Goal: Task Accomplishment & Management: Complete application form

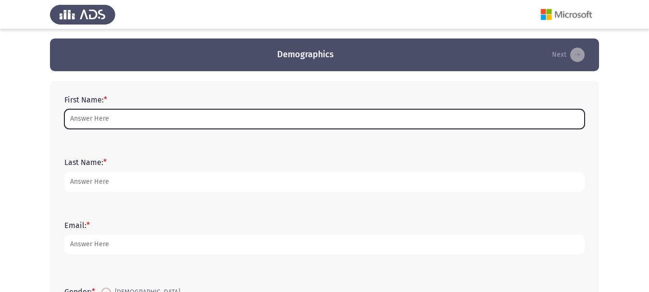
click at [175, 120] on input "First Name: *" at bounding box center [324, 119] width 520 height 20
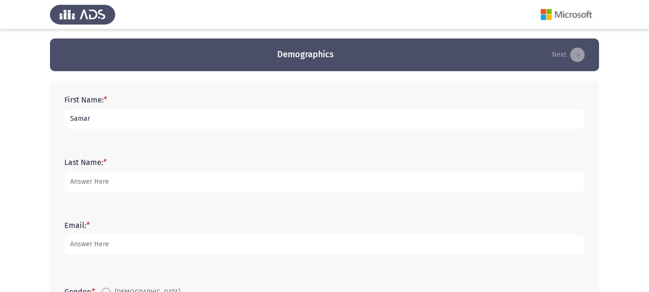
type input "Samar"
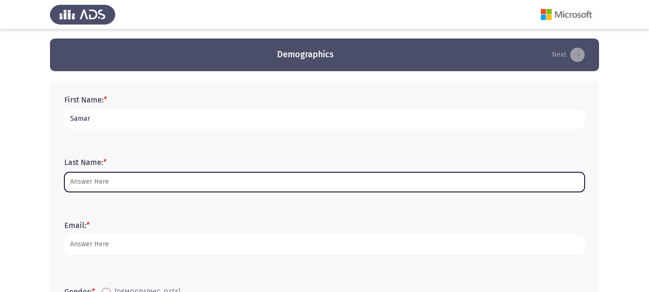
click at [162, 181] on input "Last Name: *" at bounding box center [324, 182] width 520 height 20
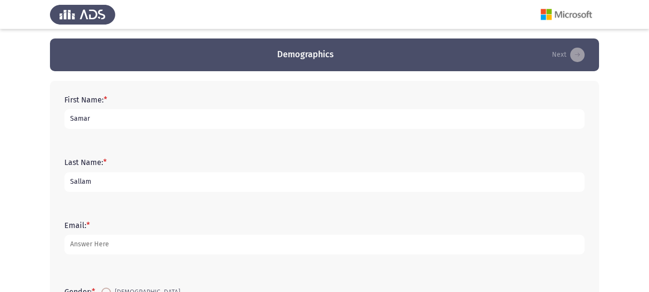
type input "Sallam"
click at [105, 265] on div "Email: *" at bounding box center [325, 237] width 530 height 62
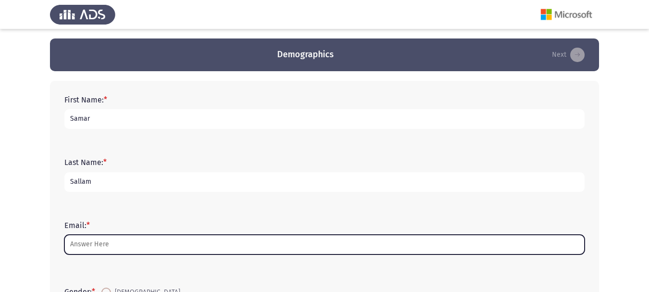
click at [103, 254] on input "Email: *" at bounding box center [324, 244] width 520 height 20
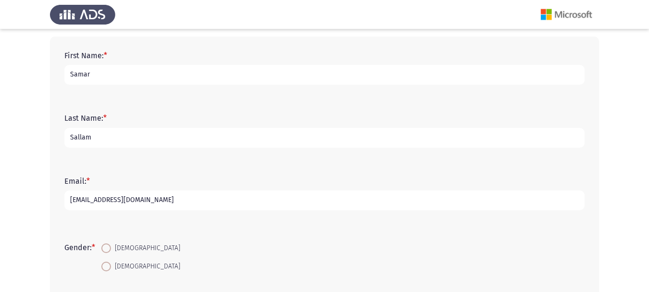
scroll to position [84, 0]
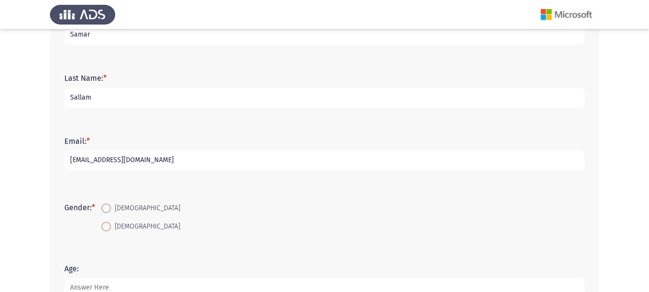
type input "[EMAIL_ADDRESS][DOMAIN_NAME]"
click at [110, 228] on span at bounding box center [106, 226] width 10 height 10
click at [110, 228] on input "[DEMOGRAPHIC_DATA]" at bounding box center [106, 226] width 10 height 10
radio input "true"
click at [101, 203] on input "[DEMOGRAPHIC_DATA]" at bounding box center [106, 208] width 10 height 10
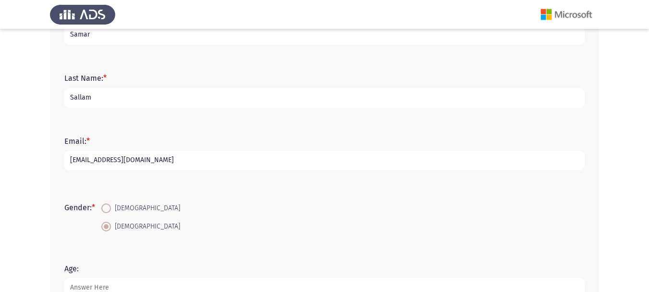
radio input "true"
click at [101, 221] on input "[DEMOGRAPHIC_DATA]" at bounding box center [106, 226] width 10 height 10
radio input "true"
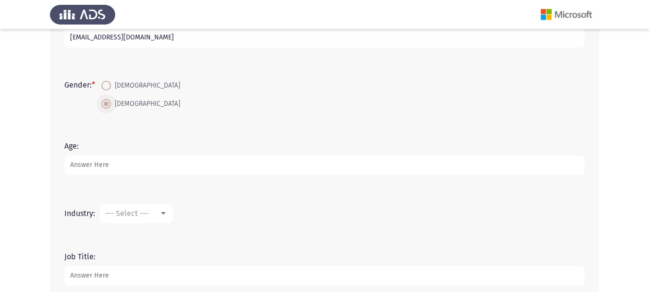
scroll to position [208, 0]
click at [142, 163] on input "Age:" at bounding box center [324, 164] width 520 height 20
type input "31"
click at [165, 211] on div at bounding box center [163, 212] width 5 height 2
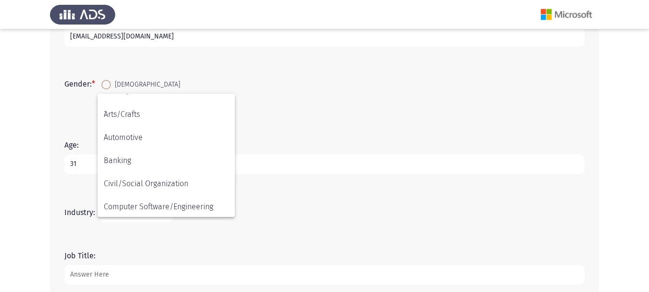
scroll to position [0, 0]
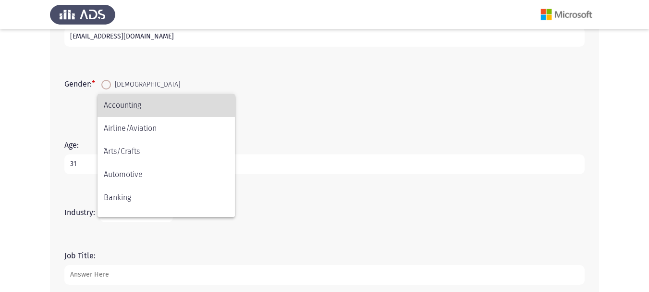
click at [156, 108] on span "Accounting" at bounding box center [166, 105] width 125 height 23
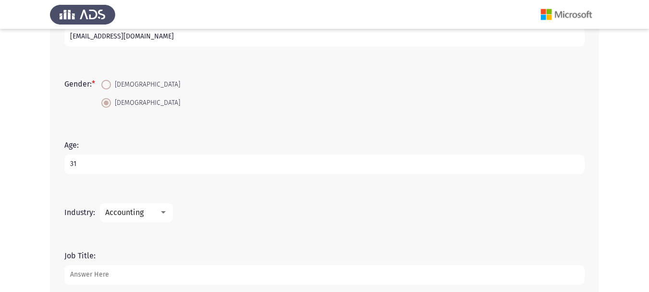
click at [127, 272] on input "Job Title:" at bounding box center [324, 275] width 520 height 20
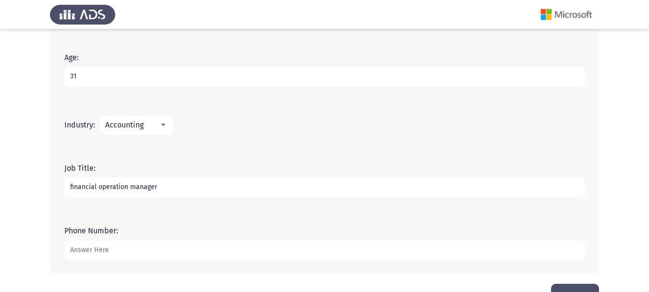
scroll to position [325, 0]
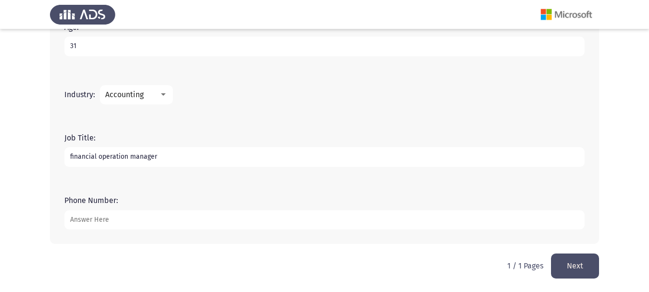
type input "financial operation manager"
click at [493, 214] on input "Phone Number:" at bounding box center [324, 220] width 520 height 20
type input "01098142040"
click at [582, 269] on button "Next" at bounding box center [575, 265] width 48 height 24
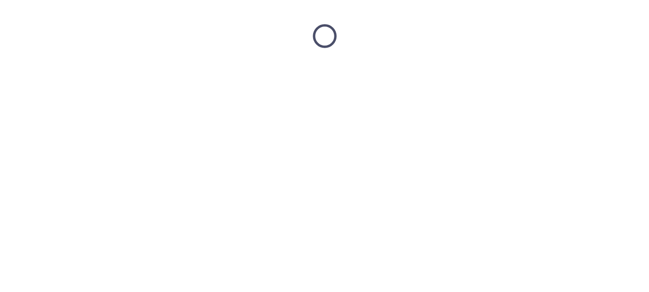
scroll to position [0, 0]
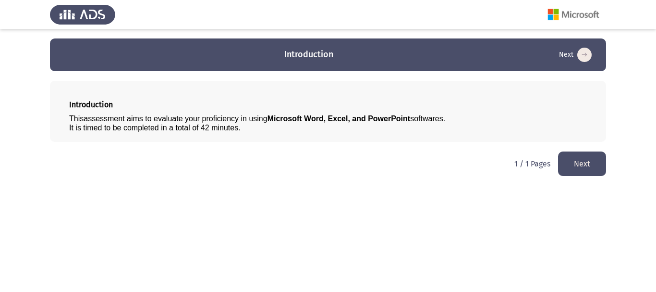
click at [583, 161] on button "Next" at bounding box center [582, 163] width 48 height 24
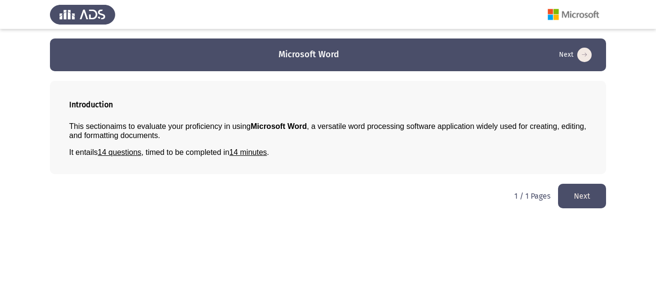
click at [577, 194] on button "Next" at bounding box center [582, 195] width 48 height 24
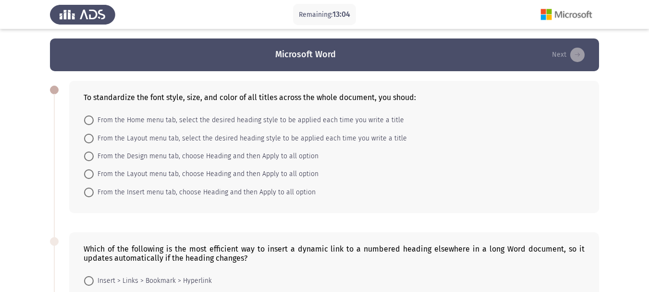
click at [86, 121] on span at bounding box center [89, 120] width 10 height 10
click at [86, 121] on input "From the Home menu tab, select the desired heading style to be applied each tim…" at bounding box center [89, 120] width 10 height 10
radio input "true"
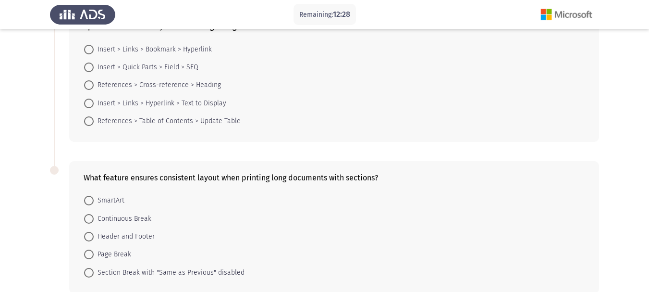
scroll to position [211, 0]
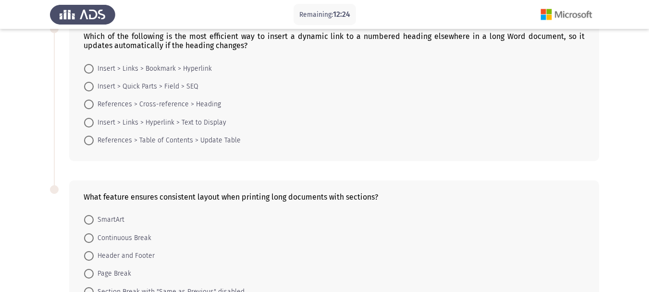
click at [89, 99] on span at bounding box center [89, 104] width 10 height 10
click at [89, 99] on input "References > Cross-reference > Heading" at bounding box center [89, 104] width 10 height 10
radio input "true"
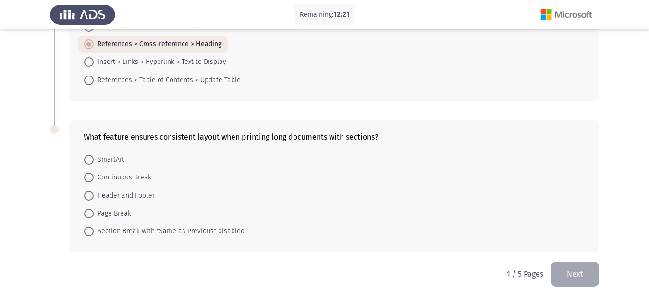
scroll to position [279, 0]
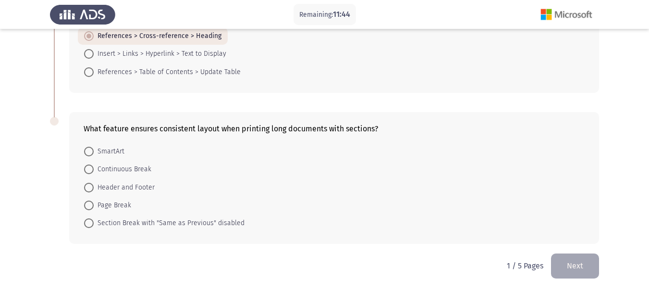
click at [88, 225] on span at bounding box center [89, 223] width 10 height 10
click at [88, 225] on input "Section Break with "Same as Previous" disabled" at bounding box center [89, 223] width 10 height 10
radio input "true"
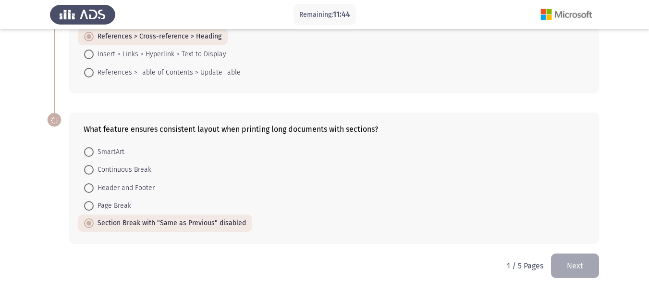
scroll to position [279, 0]
click at [587, 259] on button "Next" at bounding box center [575, 265] width 48 height 24
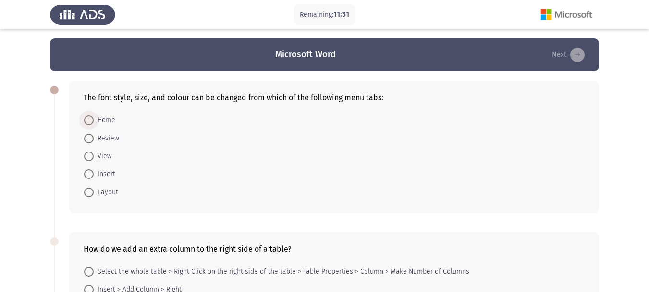
click at [91, 116] on span at bounding box center [89, 120] width 10 height 10
click at [91, 116] on input "Home" at bounding box center [89, 120] width 10 height 10
radio input "true"
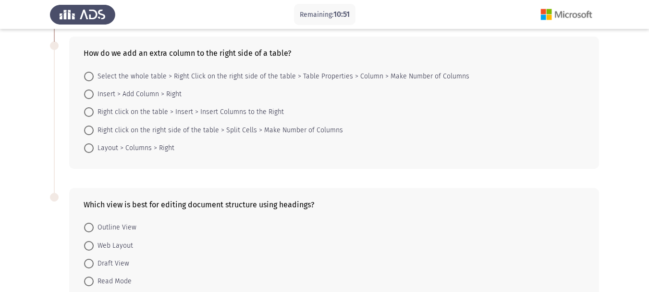
scroll to position [192, 0]
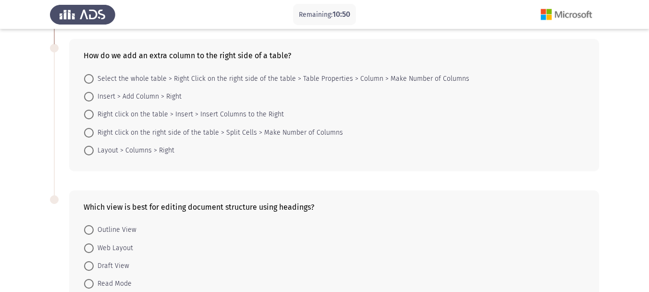
click at [91, 116] on span at bounding box center [89, 115] width 10 height 10
click at [91, 116] on input "Right click on the table > Insert > Insert Columns to the Right" at bounding box center [89, 115] width 10 height 10
radio input "true"
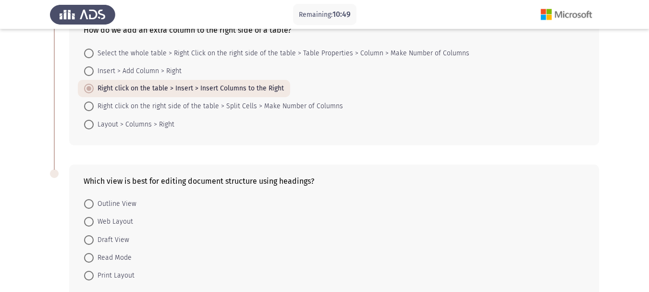
scroll to position [231, 0]
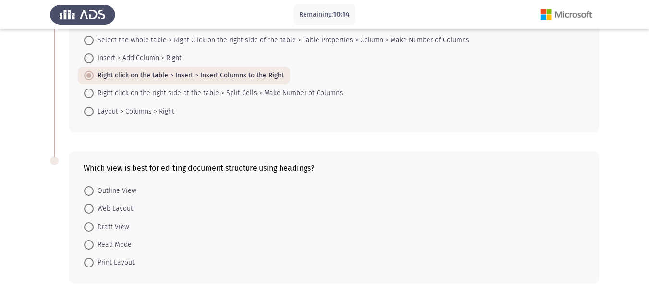
click at [92, 191] on span at bounding box center [89, 191] width 10 height 10
click at [92, 191] on input "Outline View" at bounding box center [89, 191] width 10 height 10
radio input "true"
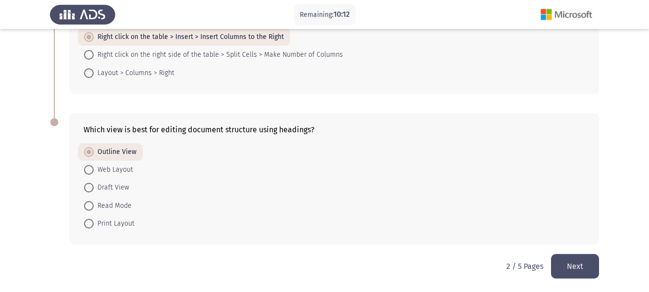
scroll to position [269, 0]
click at [578, 272] on button "Next" at bounding box center [575, 265] width 48 height 24
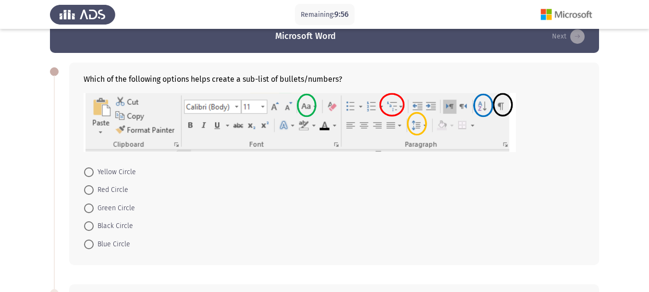
scroll to position [19, 0]
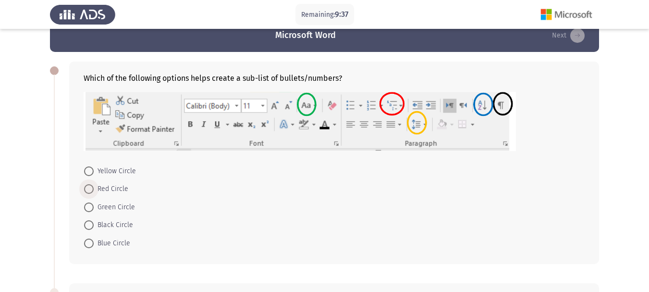
click at [85, 188] on span at bounding box center [89, 189] width 10 height 10
click at [85, 188] on input "Red Circle" at bounding box center [89, 189] width 10 height 10
radio input "true"
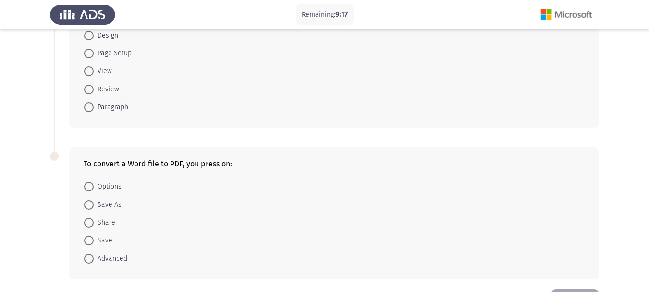
scroll to position [307, 0]
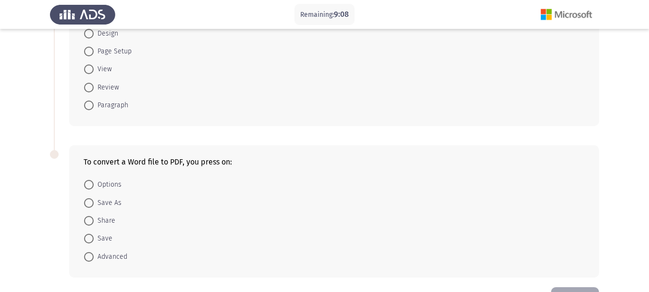
click at [89, 203] on span at bounding box center [89, 203] width 10 height 10
click at [89, 203] on input "Save As" at bounding box center [89, 203] width 10 height 10
radio input "true"
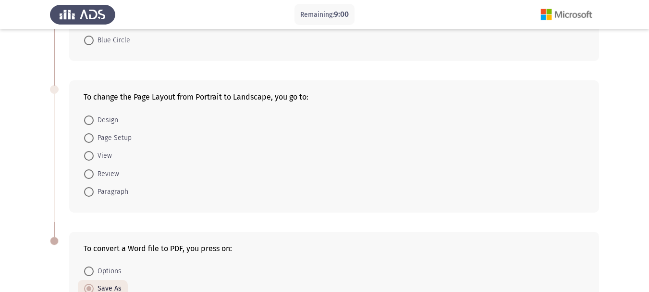
scroll to position [206, 0]
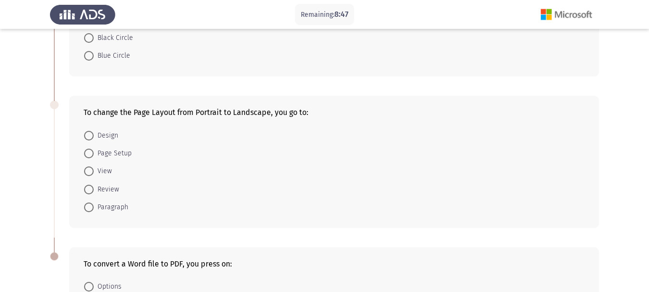
click at [89, 151] on span at bounding box center [89, 153] width 10 height 10
click at [89, 151] on input "Page Setup" at bounding box center [89, 153] width 10 height 10
radio input "true"
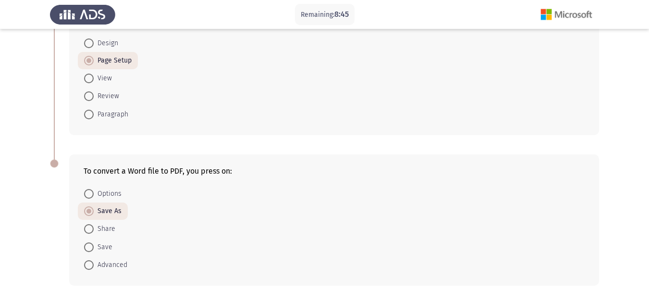
scroll to position [340, 0]
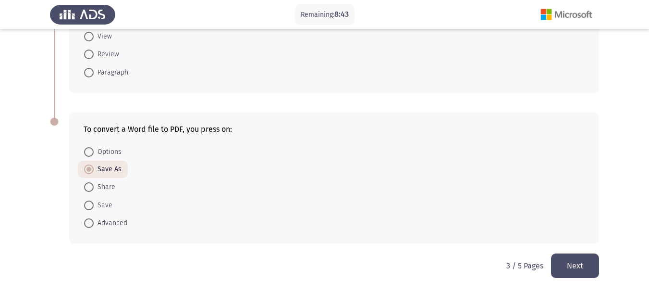
click at [577, 269] on button "Next" at bounding box center [575, 265] width 48 height 24
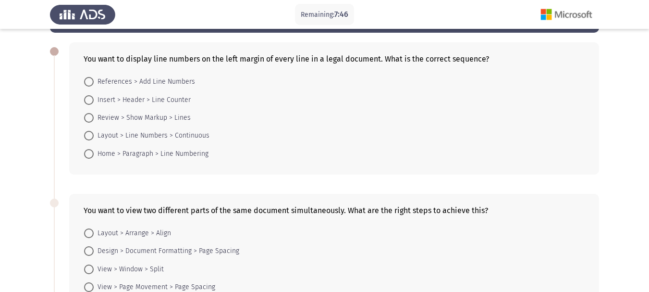
scroll to position [19, 0]
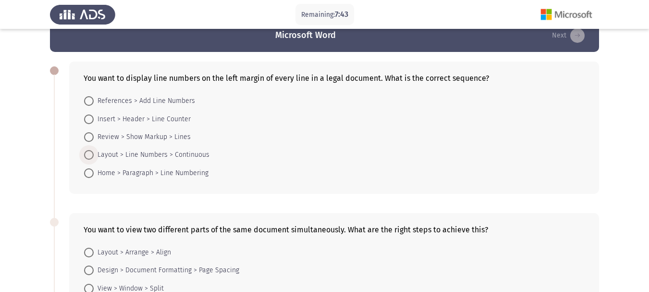
click at [87, 151] on span at bounding box center [89, 155] width 10 height 10
click at [87, 151] on input "Layout > Line Numbers > Continuous" at bounding box center [89, 155] width 10 height 10
radio input "true"
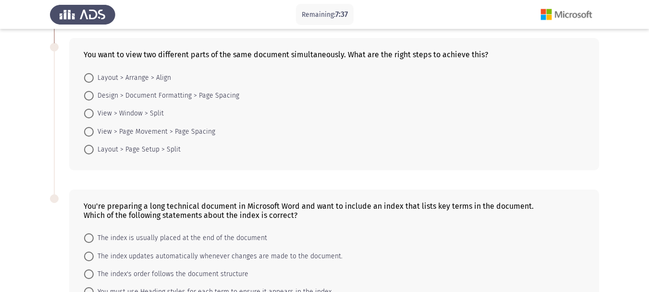
scroll to position [192, 0]
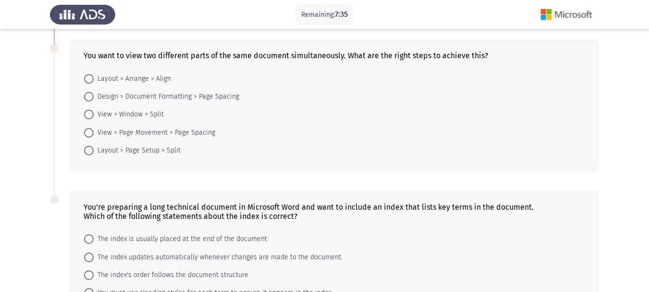
click at [93, 114] on span at bounding box center [89, 115] width 10 height 10
click at [93, 114] on input "View > Window > Split" at bounding box center [89, 115] width 10 height 10
radio input "true"
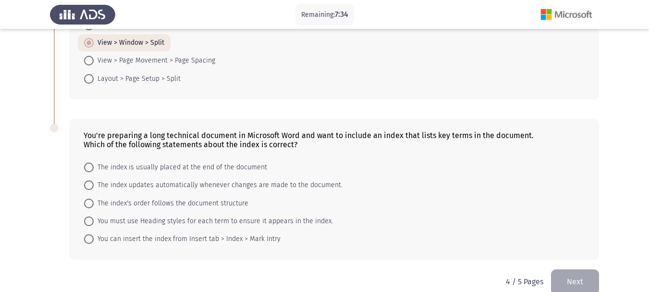
scroll to position [269, 0]
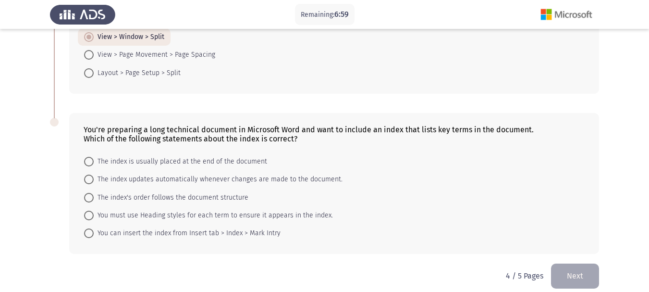
click at [90, 158] on span at bounding box center [89, 162] width 10 height 10
click at [90, 158] on input "The index is usually placed at the end of the document" at bounding box center [89, 162] width 10 height 10
radio input "true"
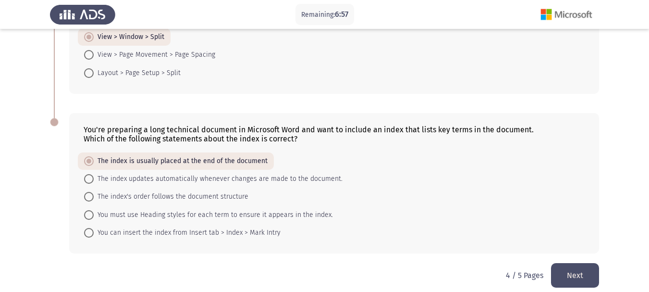
click at [565, 278] on button "Next" at bounding box center [575, 275] width 48 height 24
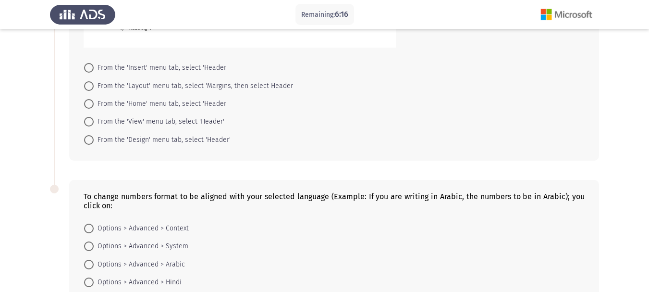
scroll to position [171, 0]
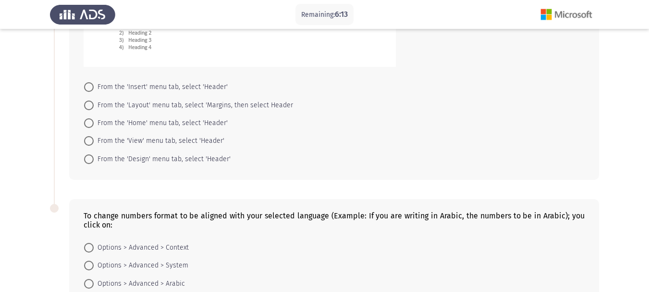
click at [88, 89] on span at bounding box center [89, 87] width 10 height 10
click at [88, 89] on input "From the 'Insert' menu tab, select 'Header'" at bounding box center [89, 87] width 10 height 10
radio input "true"
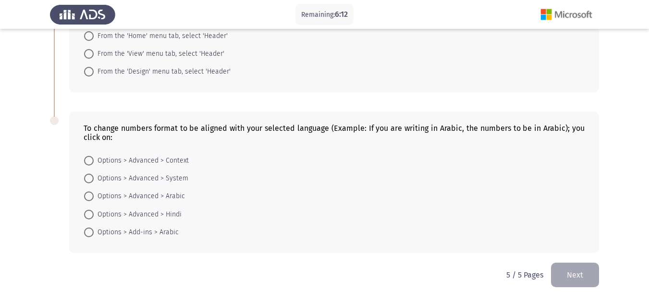
scroll to position [267, 0]
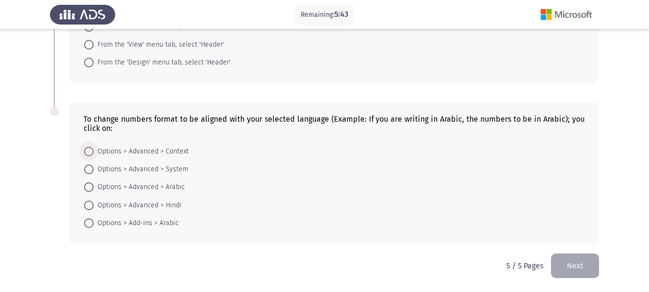
click at [92, 149] on span at bounding box center [89, 152] width 10 height 10
click at [92, 149] on input "Options > Advanced > Context" at bounding box center [89, 152] width 10 height 10
radio input "true"
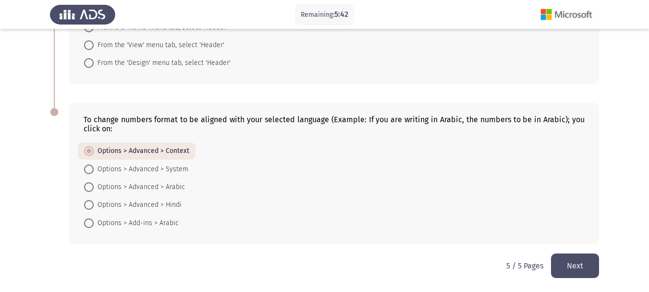
click at [571, 265] on button "Next" at bounding box center [575, 265] width 48 height 24
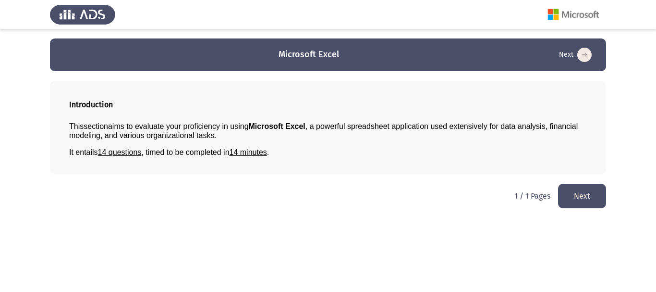
click at [577, 196] on button "Next" at bounding box center [582, 195] width 48 height 24
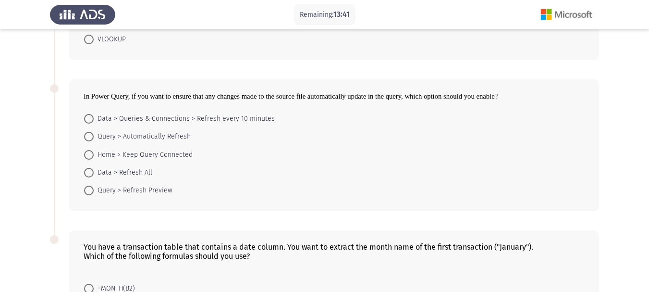
scroll to position [269, 0]
click at [85, 39] on span at bounding box center [89, 40] width 10 height 10
click at [85, 39] on input "VLOOKUP" at bounding box center [89, 40] width 10 height 10
radio input "true"
click at [89, 117] on span at bounding box center [89, 119] width 10 height 10
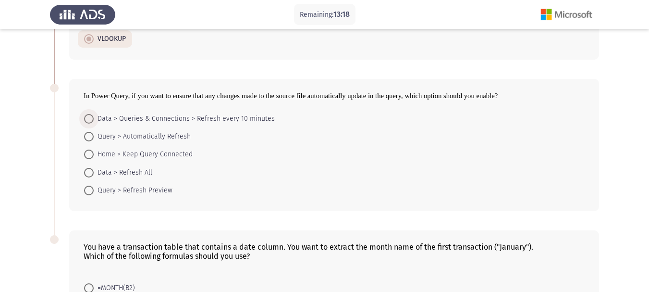
click at [89, 117] on input "Data > Queries & Connections > Refresh every 10 minutes" at bounding box center [89, 119] width 10 height 10
radio input "true"
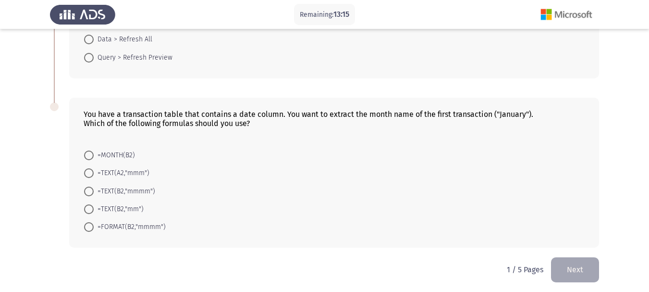
scroll to position [403, 0]
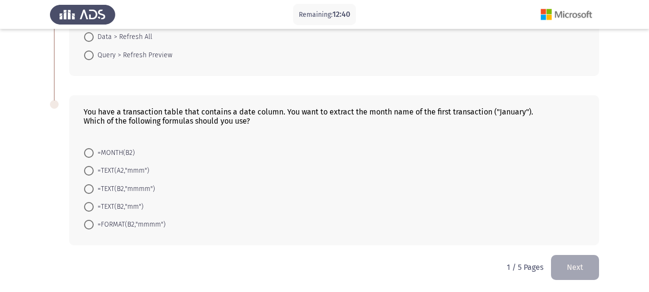
click at [90, 185] on span at bounding box center [89, 189] width 10 height 10
click at [90, 185] on input "=TEXT(B2,"mmmm")" at bounding box center [89, 189] width 10 height 10
radio input "true"
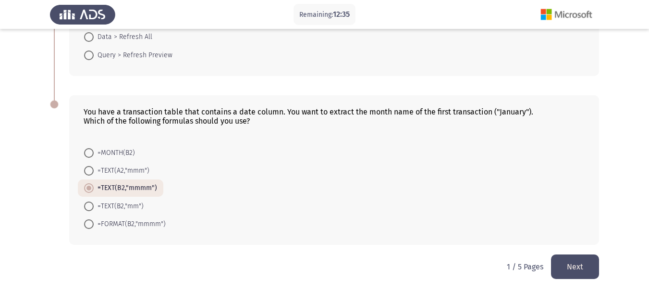
click at [564, 261] on button "Next" at bounding box center [575, 266] width 48 height 24
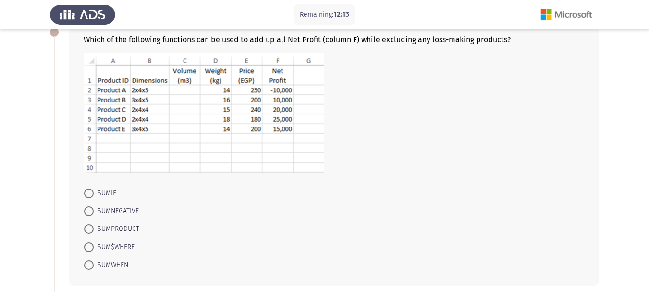
scroll to position [96, 0]
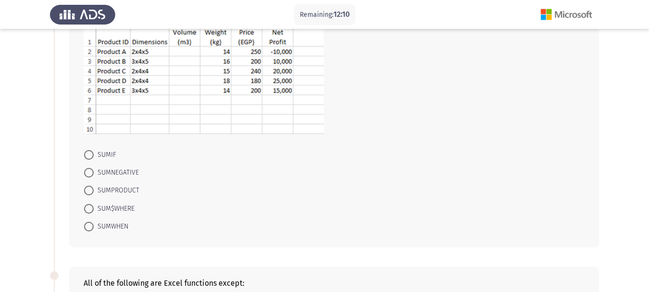
click at [86, 155] on span at bounding box center [89, 155] width 10 height 10
click at [86, 155] on input "SUMIF" at bounding box center [89, 155] width 10 height 10
radio input "true"
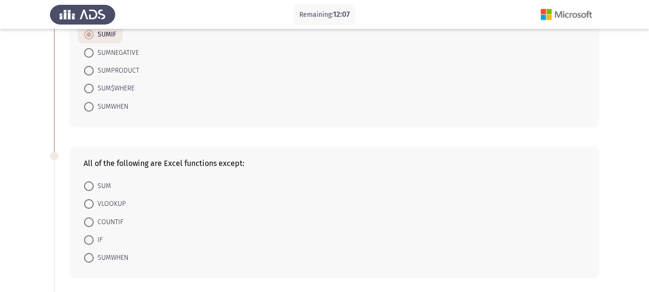
scroll to position [231, 0]
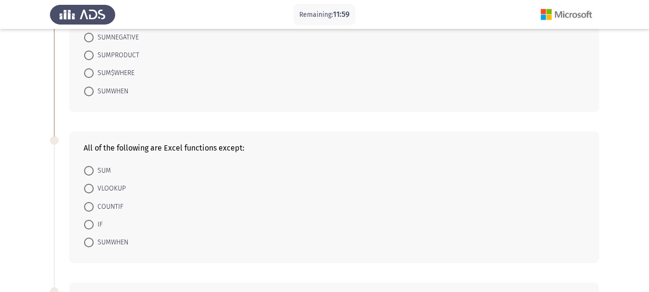
click at [86, 238] on span at bounding box center [89, 242] width 10 height 10
click at [86, 238] on input "SUMWHEN" at bounding box center [89, 242] width 10 height 10
radio input "true"
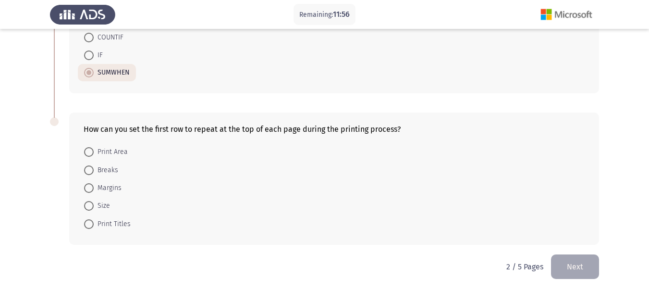
scroll to position [401, 0]
click at [90, 220] on span at bounding box center [89, 223] width 10 height 10
click at [90, 220] on input "Print Titles" at bounding box center [89, 223] width 10 height 10
radio input "true"
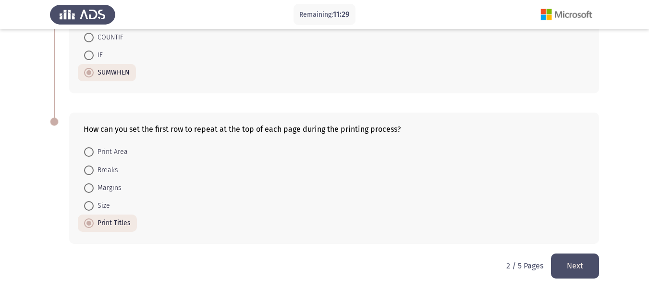
click at [580, 257] on button "Next" at bounding box center [575, 265] width 48 height 24
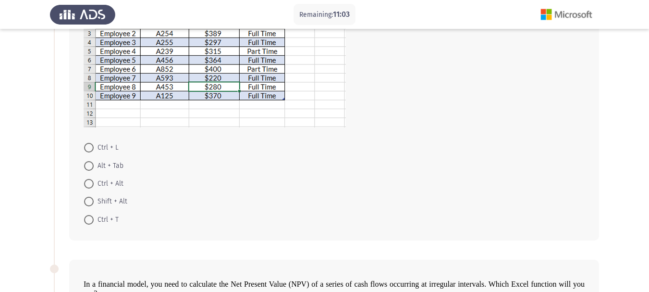
scroll to position [115, 0]
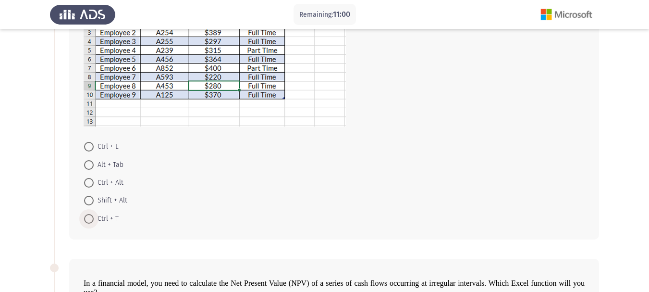
click at [86, 220] on span at bounding box center [89, 219] width 10 height 10
click at [86, 220] on input "Ctrl + T" at bounding box center [89, 219] width 10 height 10
radio input "true"
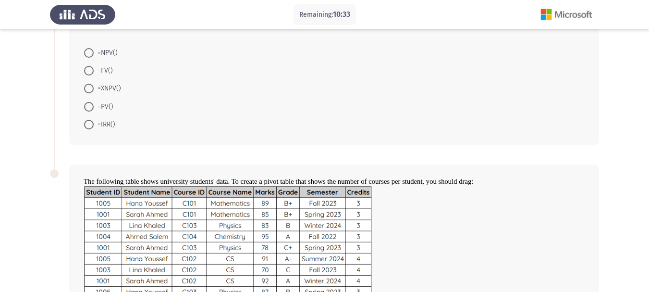
scroll to position [365, 0]
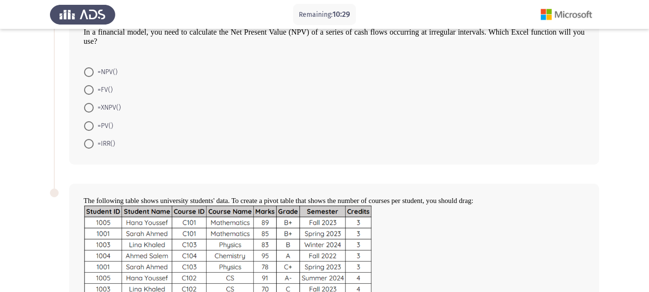
click at [88, 102] on label "=XNPV()" at bounding box center [102, 108] width 37 height 12
click at [88, 103] on input "=XNPV()" at bounding box center [89, 108] width 10 height 10
radio input "true"
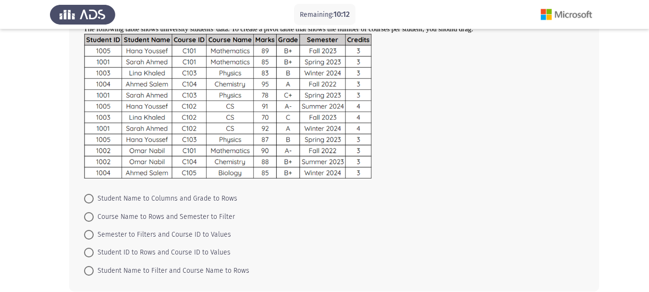
scroll to position [538, 0]
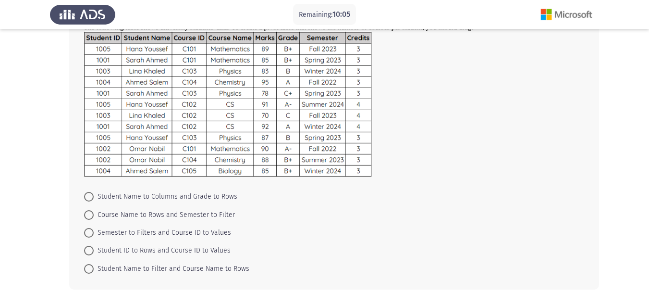
click at [90, 270] on span at bounding box center [89, 269] width 10 height 10
click at [90, 270] on input "Student Name to Filter and Course Name to Rows" at bounding box center [89, 269] width 10 height 10
radio input "true"
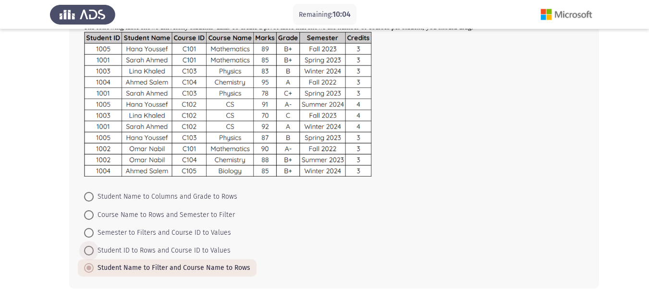
click at [90, 253] on span at bounding box center [89, 250] width 10 height 10
click at [90, 253] on input "Student ID to Rows and Course ID to Values" at bounding box center [89, 250] width 10 height 10
radio input "true"
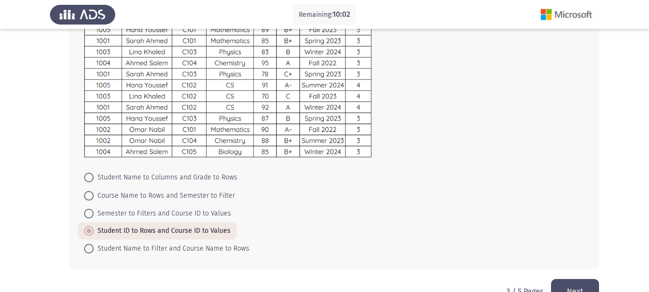
scroll to position [583, 0]
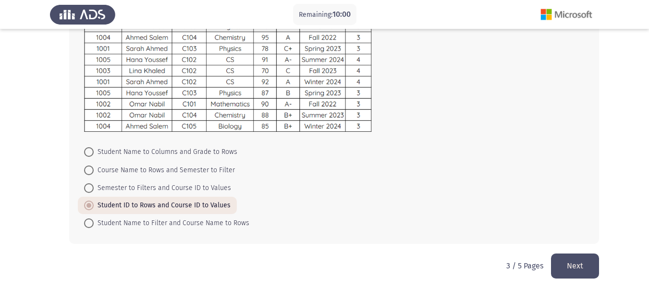
click at [571, 259] on button "Next" at bounding box center [575, 265] width 48 height 24
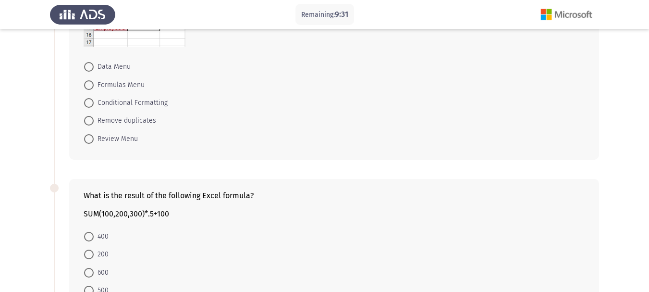
scroll to position [192, 0]
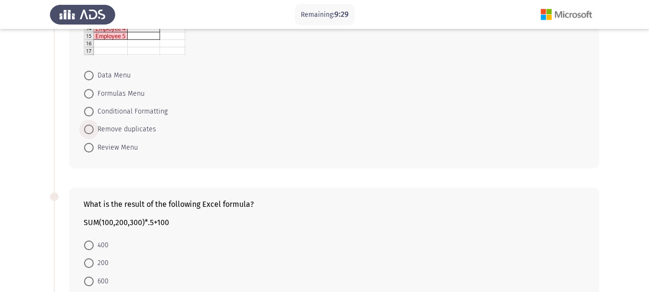
click at [86, 131] on span at bounding box center [89, 129] width 10 height 10
click at [86, 131] on input "Remove duplicates" at bounding box center [89, 129] width 10 height 10
radio input "true"
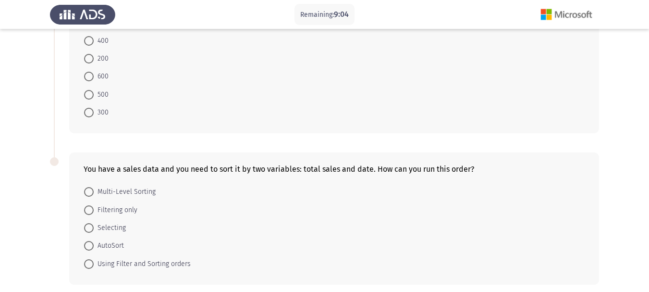
scroll to position [384, 0]
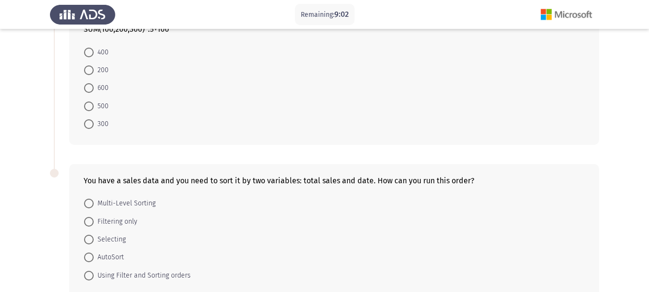
click at [91, 50] on span at bounding box center [89, 53] width 10 height 10
click at [91, 50] on input "400" at bounding box center [89, 53] width 10 height 10
radio input "true"
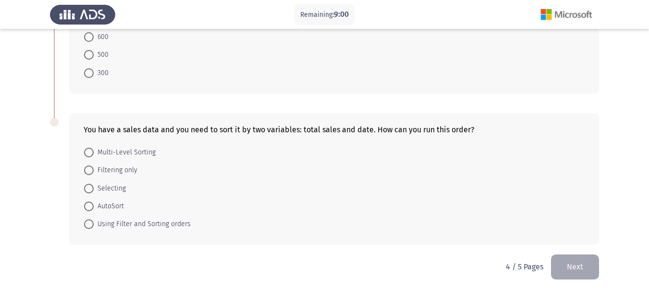
scroll to position [436, 0]
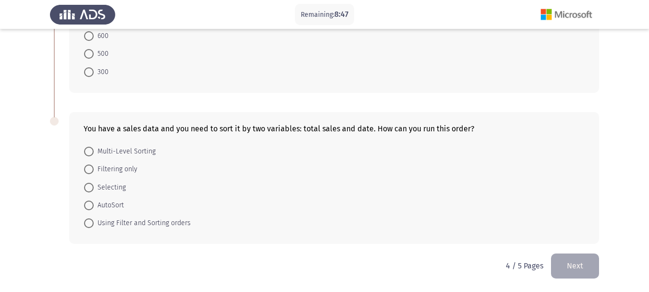
click at [91, 152] on span at bounding box center [89, 152] width 10 height 10
click at [91, 152] on input "Multi-Level Sorting" at bounding box center [89, 152] width 10 height 10
radio input "true"
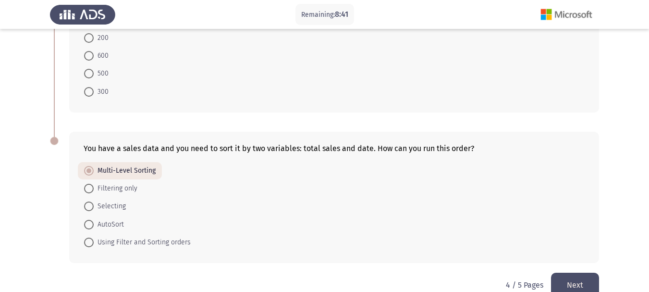
scroll to position [435, 0]
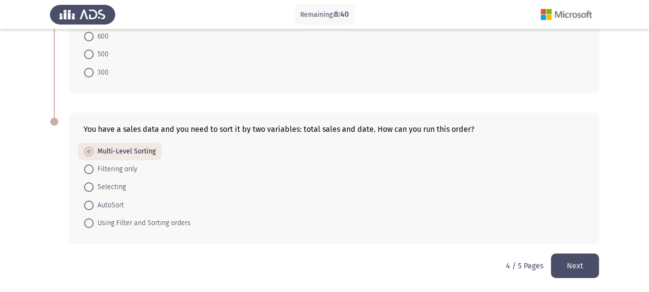
click at [581, 256] on button "Next" at bounding box center [575, 265] width 48 height 24
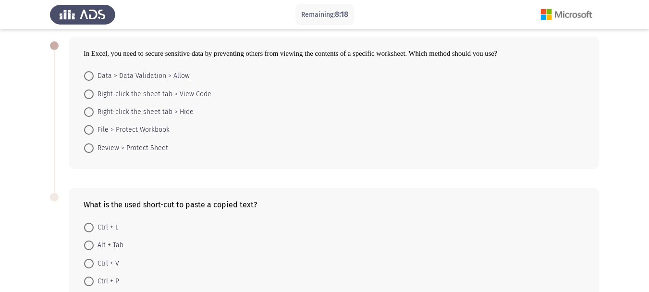
scroll to position [43, 0]
click at [85, 145] on span at bounding box center [89, 149] width 10 height 10
click at [85, 145] on input "Review > Protect Sheet" at bounding box center [89, 149] width 10 height 10
radio input "true"
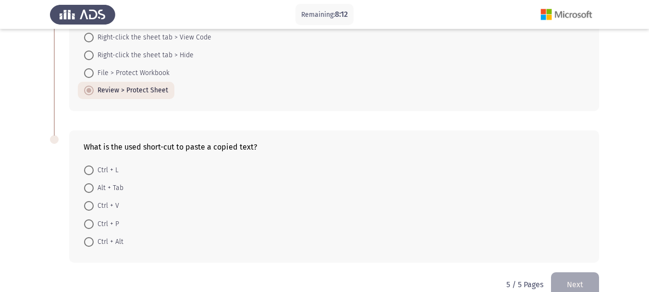
scroll to position [120, 0]
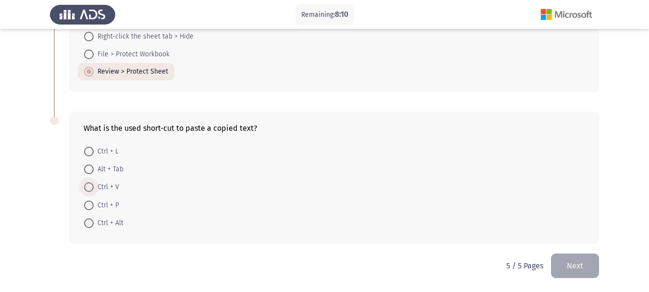
click at [89, 187] on span at bounding box center [89, 187] width 0 height 0
click at [88, 187] on input "Ctrl + V" at bounding box center [89, 187] width 10 height 10
radio input "true"
click at [581, 260] on button "Next" at bounding box center [575, 265] width 48 height 24
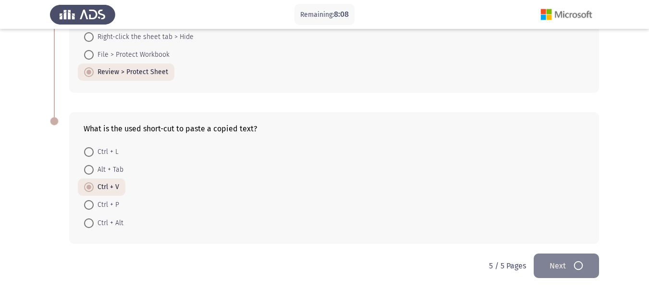
scroll to position [0, 0]
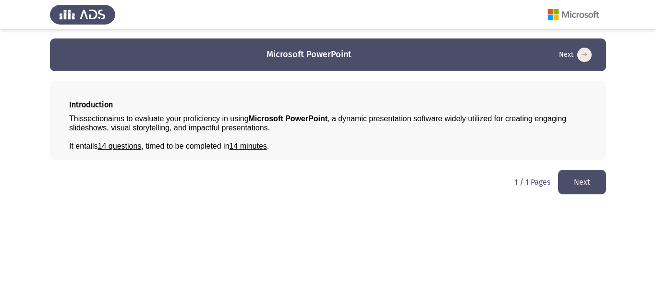
click at [588, 172] on button "Next" at bounding box center [582, 182] width 48 height 24
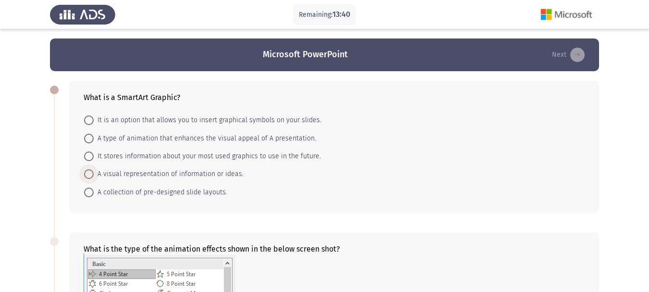
click at [92, 172] on span at bounding box center [89, 174] width 10 height 10
click at [92, 172] on input "A visual representation of information or ideas." at bounding box center [89, 174] width 10 height 10
radio input "true"
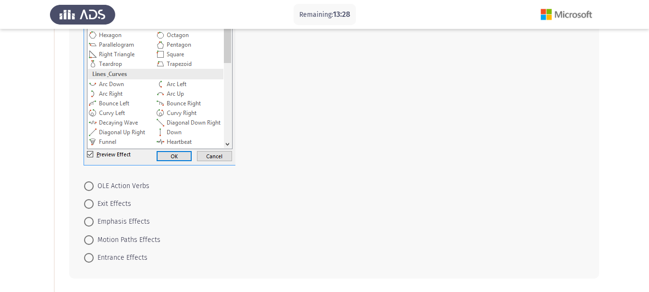
scroll to position [288, 0]
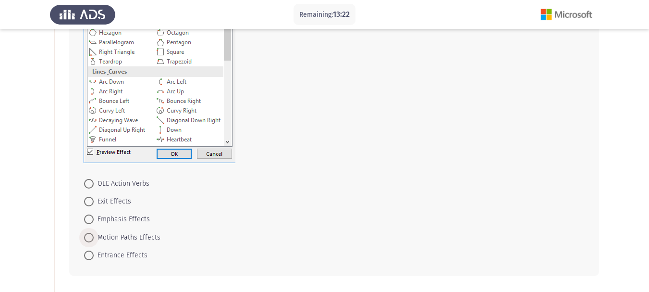
click at [91, 237] on span at bounding box center [89, 237] width 10 height 10
click at [91, 237] on input "Motion Paths Effects" at bounding box center [89, 237] width 10 height 10
radio input "true"
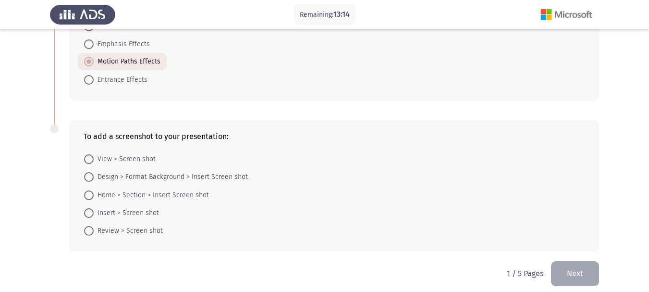
scroll to position [471, 0]
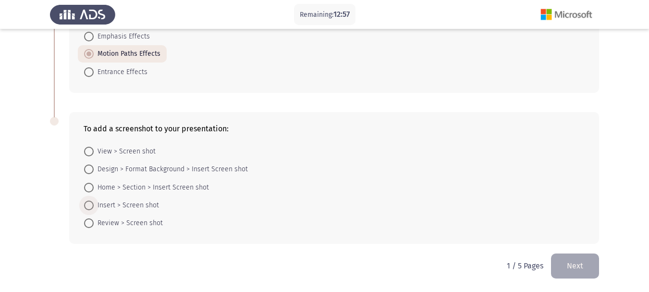
click at [91, 203] on span at bounding box center [89, 205] width 10 height 10
click at [91, 203] on input "Insert > Screen shot" at bounding box center [89, 205] width 10 height 10
radio input "true"
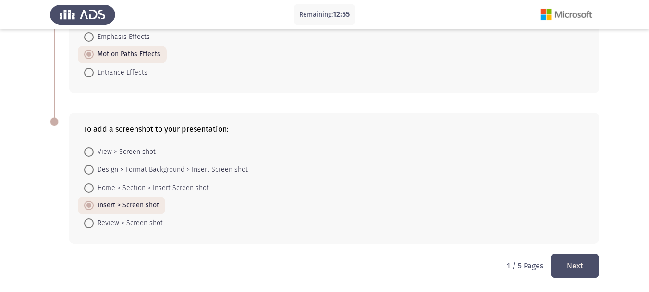
click at [575, 265] on button "Next" at bounding box center [575, 265] width 48 height 24
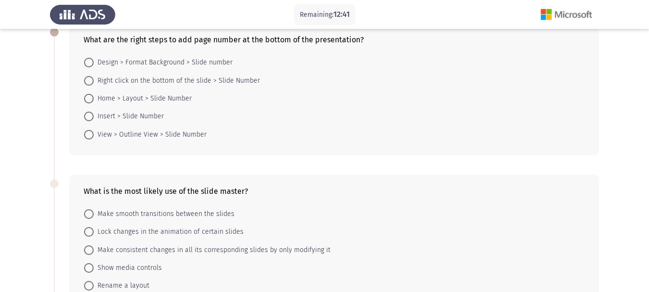
scroll to position [38, 0]
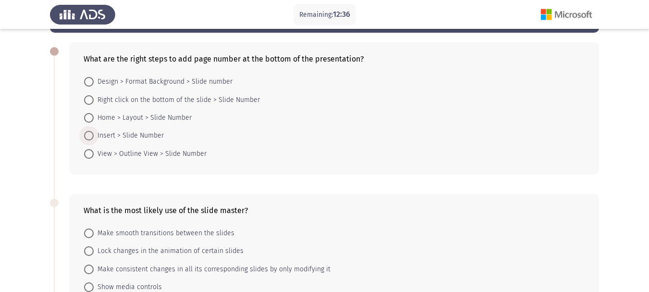
click at [86, 134] on span at bounding box center [89, 136] width 10 height 10
click at [86, 134] on input "Insert > Slide Number" at bounding box center [89, 136] width 10 height 10
radio input "true"
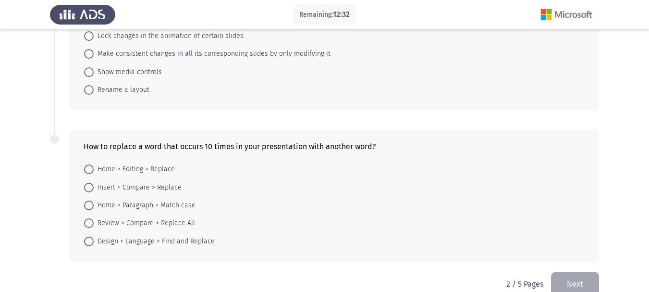
scroll to position [269, 0]
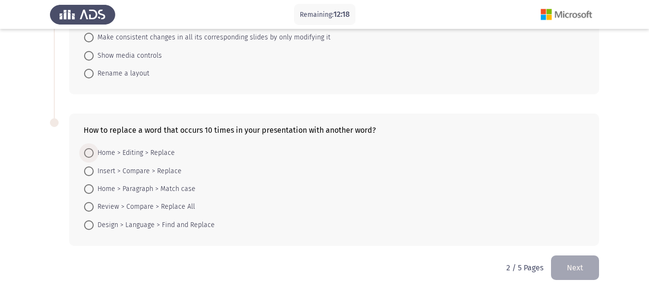
click at [91, 151] on span at bounding box center [89, 153] width 10 height 10
click at [91, 151] on input "Home > Editing > Replace" at bounding box center [89, 153] width 10 height 10
radio input "true"
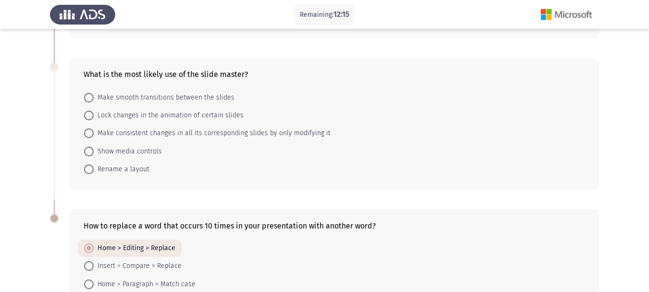
scroll to position [173, 0]
click at [88, 131] on span at bounding box center [89, 134] width 10 height 10
click at [88, 131] on input "Make consistent changes in all its corresponding slides by only modifying it" at bounding box center [89, 134] width 10 height 10
radio input "true"
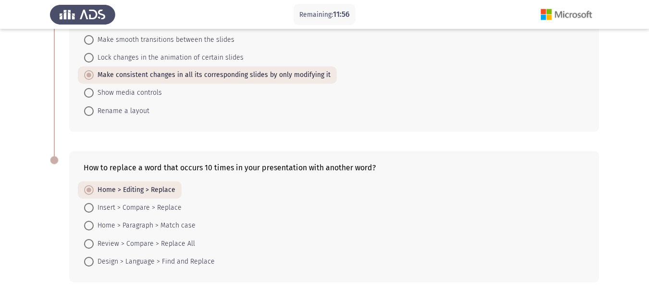
scroll to position [269, 0]
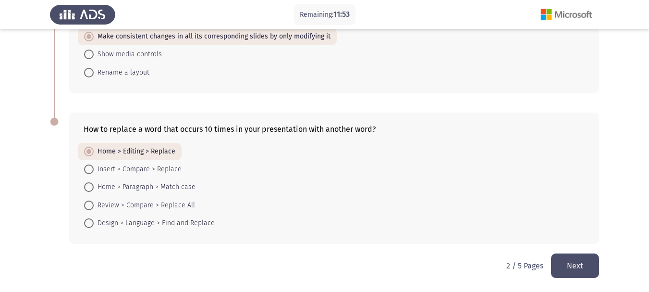
click at [564, 263] on button "Next" at bounding box center [575, 265] width 48 height 24
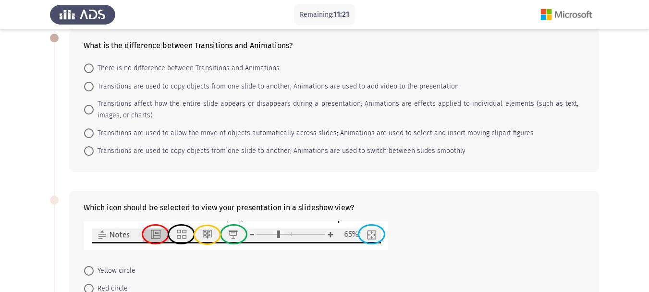
scroll to position [19, 0]
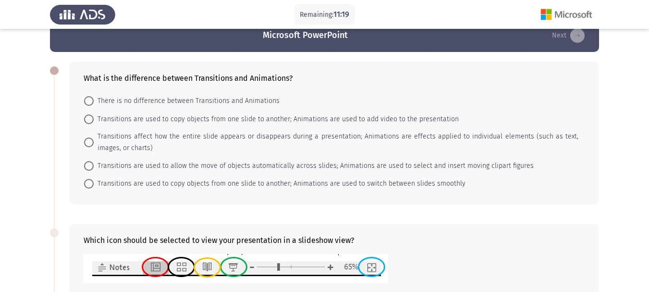
click at [93, 143] on span at bounding box center [89, 142] width 10 height 10
click at [93, 143] on input "Transitions affect how the entire slide appears or disappears during a presenta…" at bounding box center [89, 142] width 10 height 10
radio input "true"
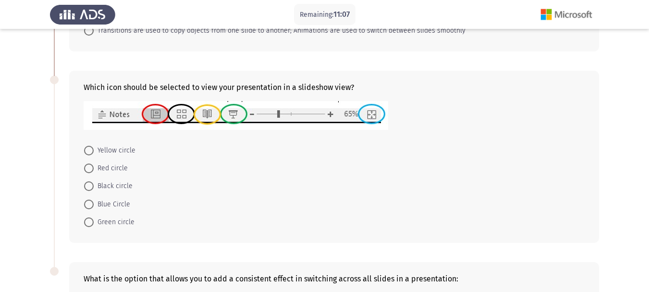
scroll to position [173, 0]
click at [89, 221] on span at bounding box center [89, 221] width 0 height 0
click at [89, 221] on input "Green circle" at bounding box center [89, 221] width 10 height 10
radio input "true"
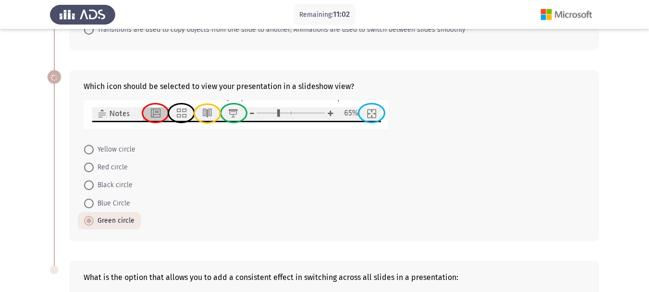
click at [84, 145] on input "Yellow circle" at bounding box center [89, 150] width 10 height 10
radio input "true"
click input "Red circle" at bounding box center [89, 167] width 10 height 10
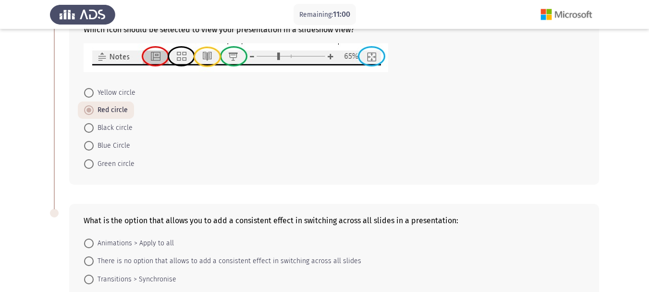
scroll to position [231, 0]
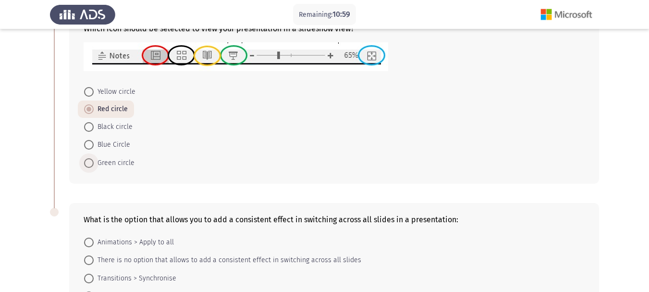
click at [86, 167] on span at bounding box center [89, 163] width 10 height 10
click at [86, 167] on input "Green circle" at bounding box center [89, 163] width 10 height 10
radio input "true"
click at [103, 189] on div "Which icon should be selected to view your presentation in a slideshow view? Ye…" at bounding box center [324, 97] width 549 height 190
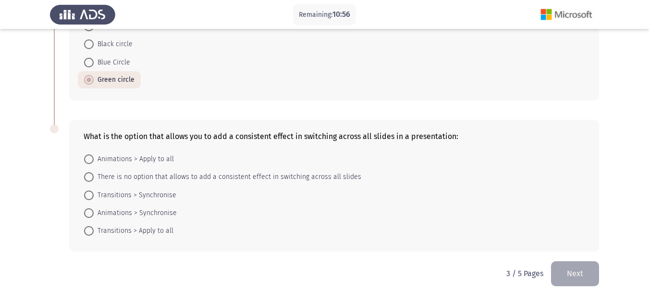
scroll to position [321, 0]
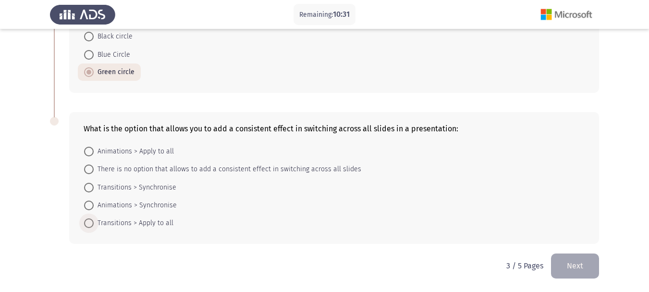
click at [88, 226] on span at bounding box center [89, 223] width 10 height 10
click at [88, 226] on input "Transitions > Apply to all" at bounding box center [89, 223] width 10 height 10
radio input "true"
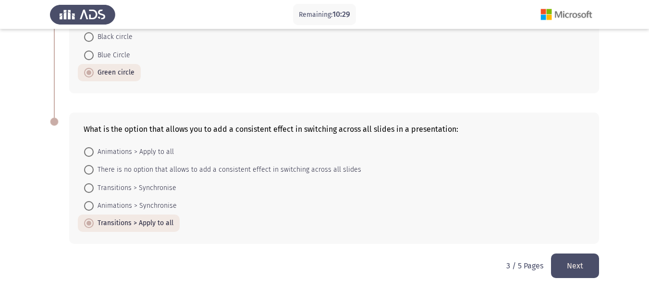
click at [577, 255] on button "Next" at bounding box center [575, 265] width 48 height 24
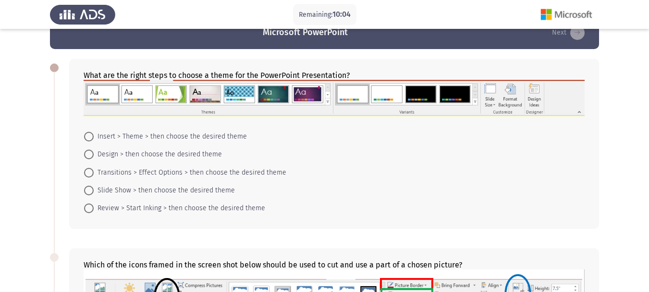
scroll to position [19, 0]
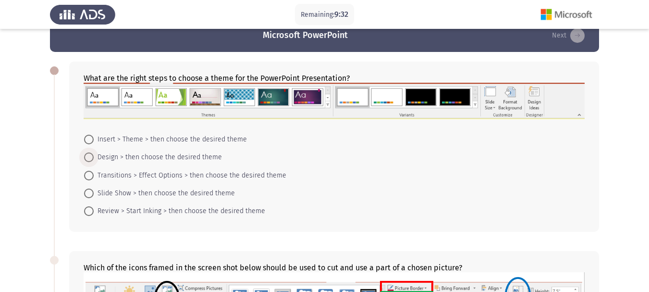
click at [85, 160] on span at bounding box center [89, 157] width 10 height 10
click at [85, 160] on input "Design > then choose the desired theme" at bounding box center [89, 157] width 10 height 10
radio input "true"
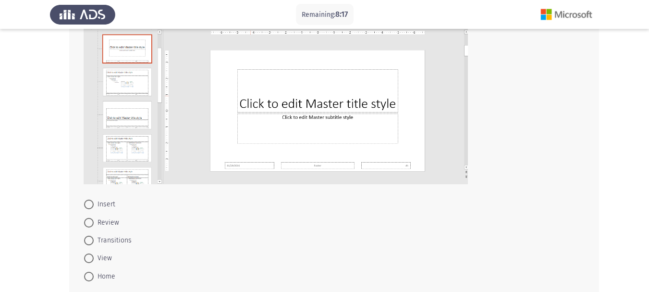
scroll to position [538, 0]
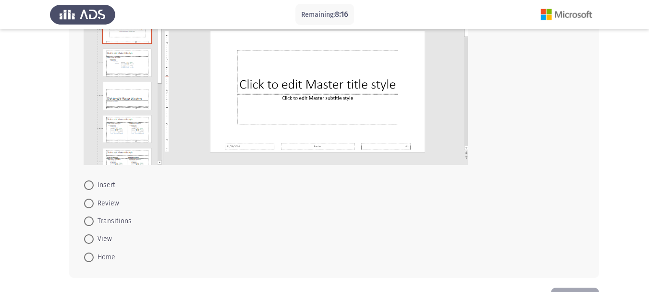
click at [85, 241] on span at bounding box center [89, 239] width 10 height 10
click at [85, 241] on input "View" at bounding box center [89, 239] width 10 height 10
radio input "true"
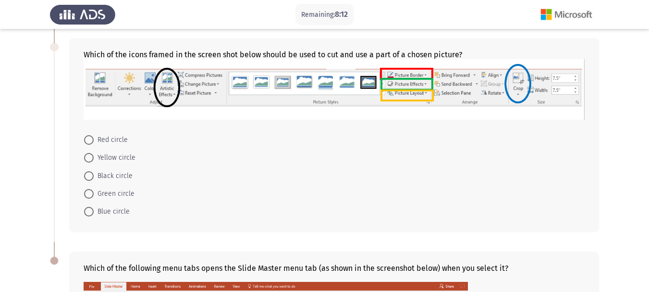
scroll to position [231, 0]
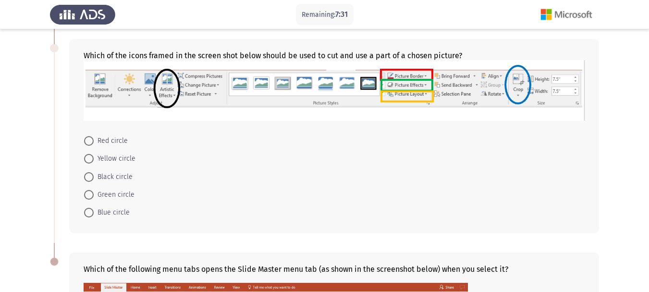
click at [93, 211] on span at bounding box center [89, 213] width 10 height 10
click at [93, 211] on input "Blue circle" at bounding box center [89, 213] width 10 height 10
radio input "true"
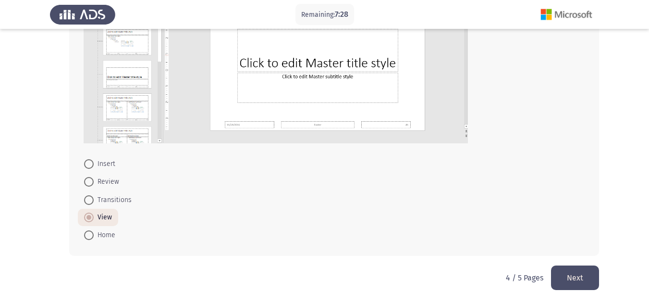
scroll to position [571, 0]
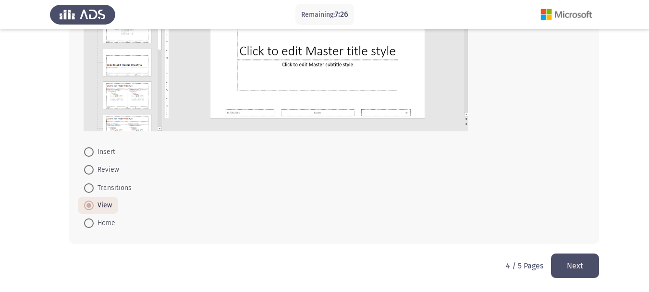
click at [574, 263] on button "Next" at bounding box center [575, 265] width 48 height 24
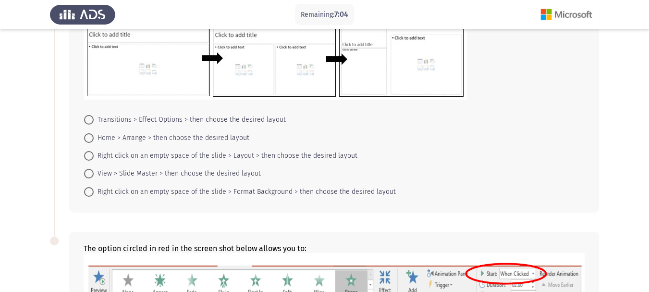
scroll to position [68, 0]
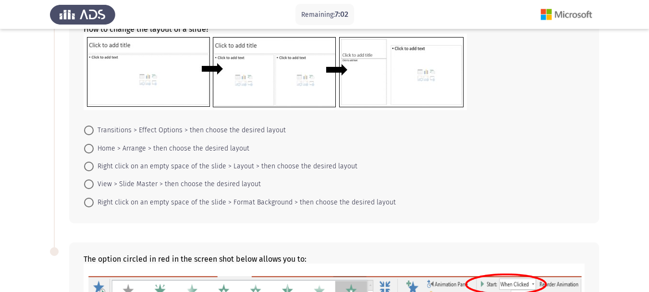
click at [90, 166] on span at bounding box center [89, 166] width 10 height 10
click at [90, 166] on input "Right click on an empty space of the slide > Layout > then choose the desired l…" at bounding box center [89, 166] width 10 height 10
radio input "true"
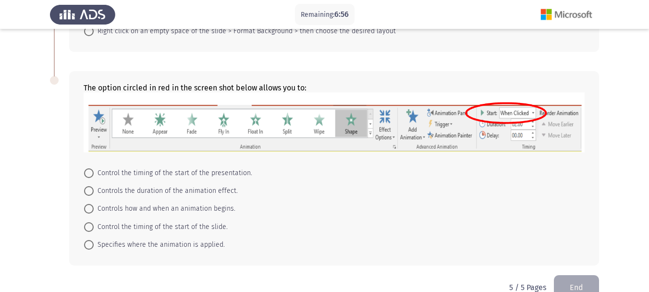
scroll to position [241, 0]
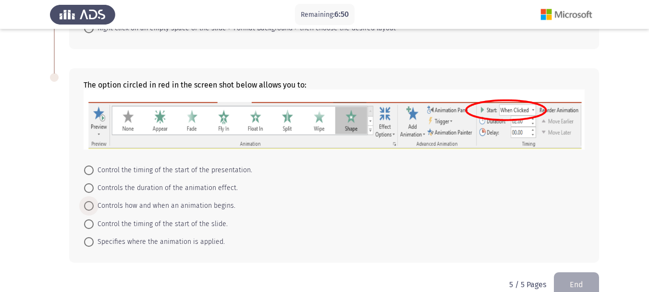
click at [91, 205] on span at bounding box center [89, 206] width 10 height 10
click at [91, 205] on input "Controls how and when an animation begins." at bounding box center [89, 206] width 10 height 10
radio input "true"
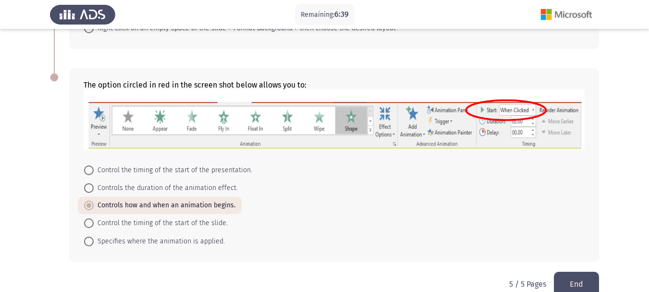
click at [590, 279] on button "End" at bounding box center [576, 283] width 45 height 24
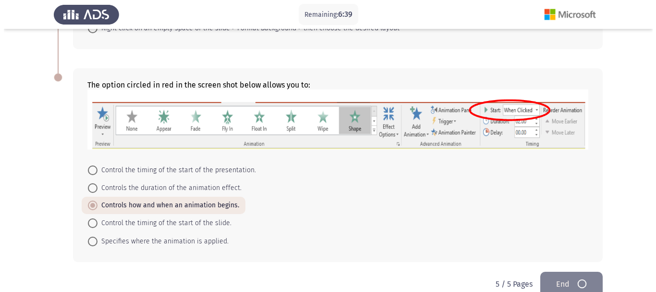
scroll to position [0, 0]
